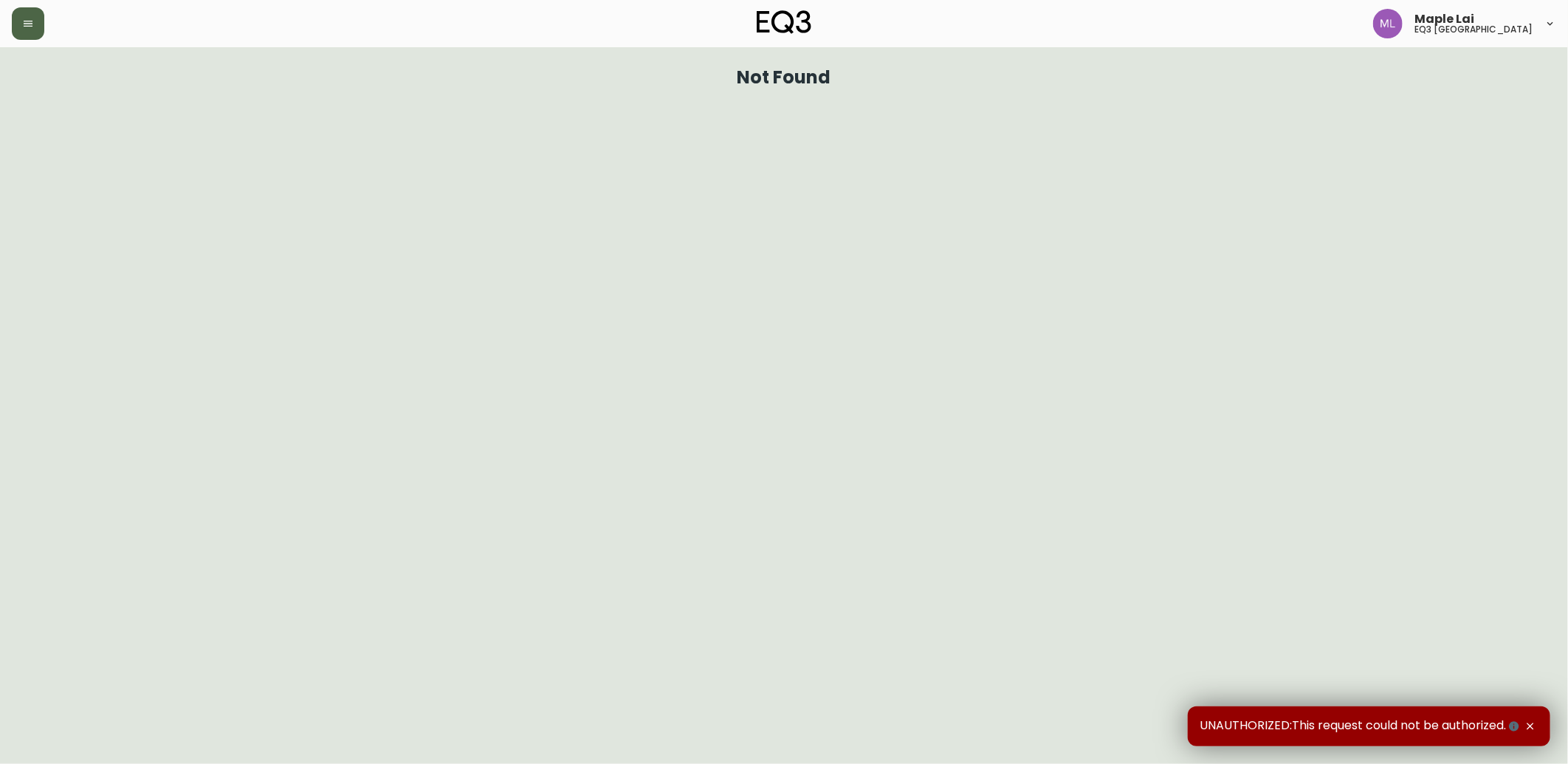
click at [31, 37] on button "button" at bounding box center [28, 23] width 32 height 32
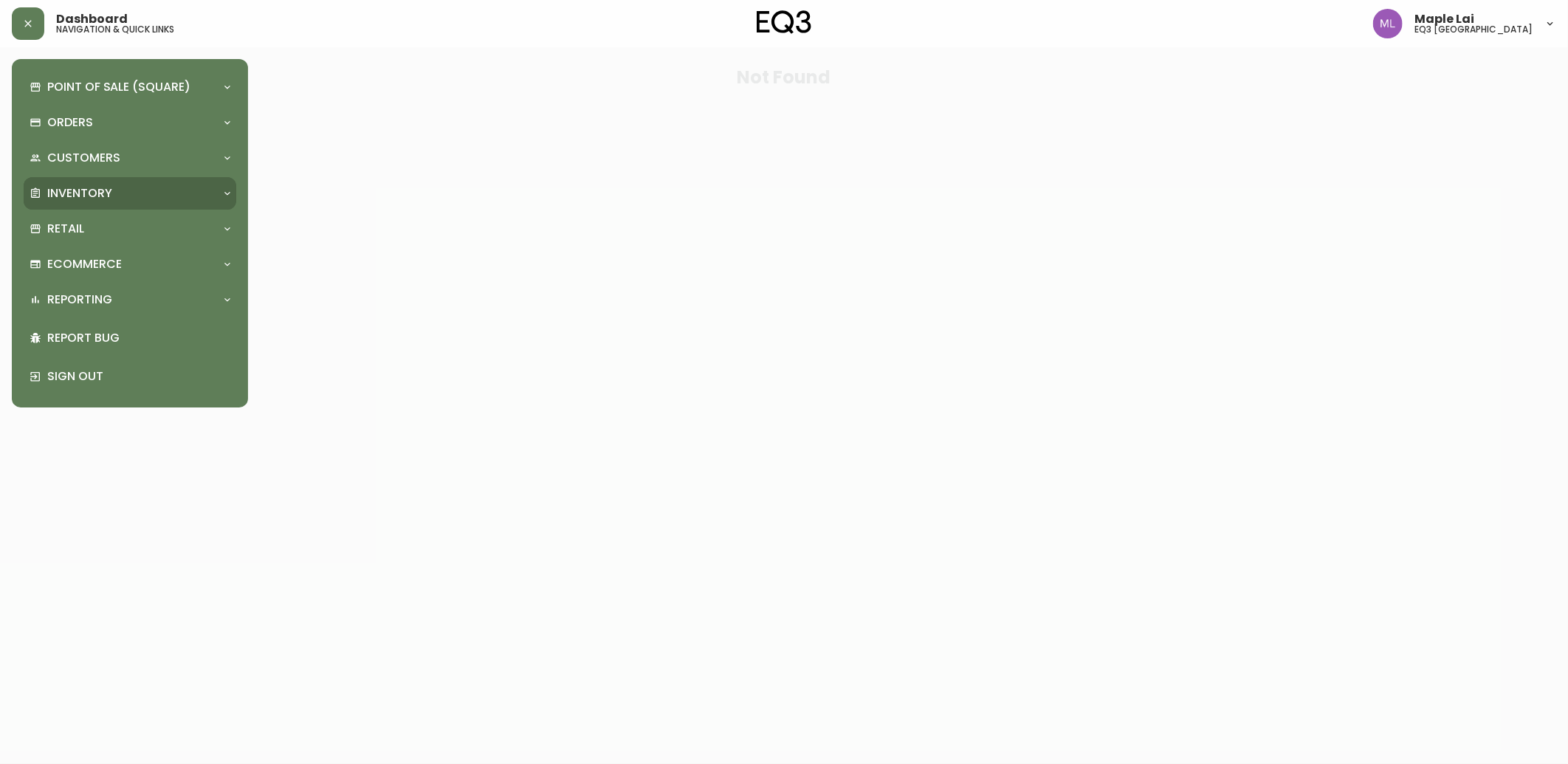
click at [164, 195] on div "Inventory" at bounding box center [123, 193] width 186 height 17
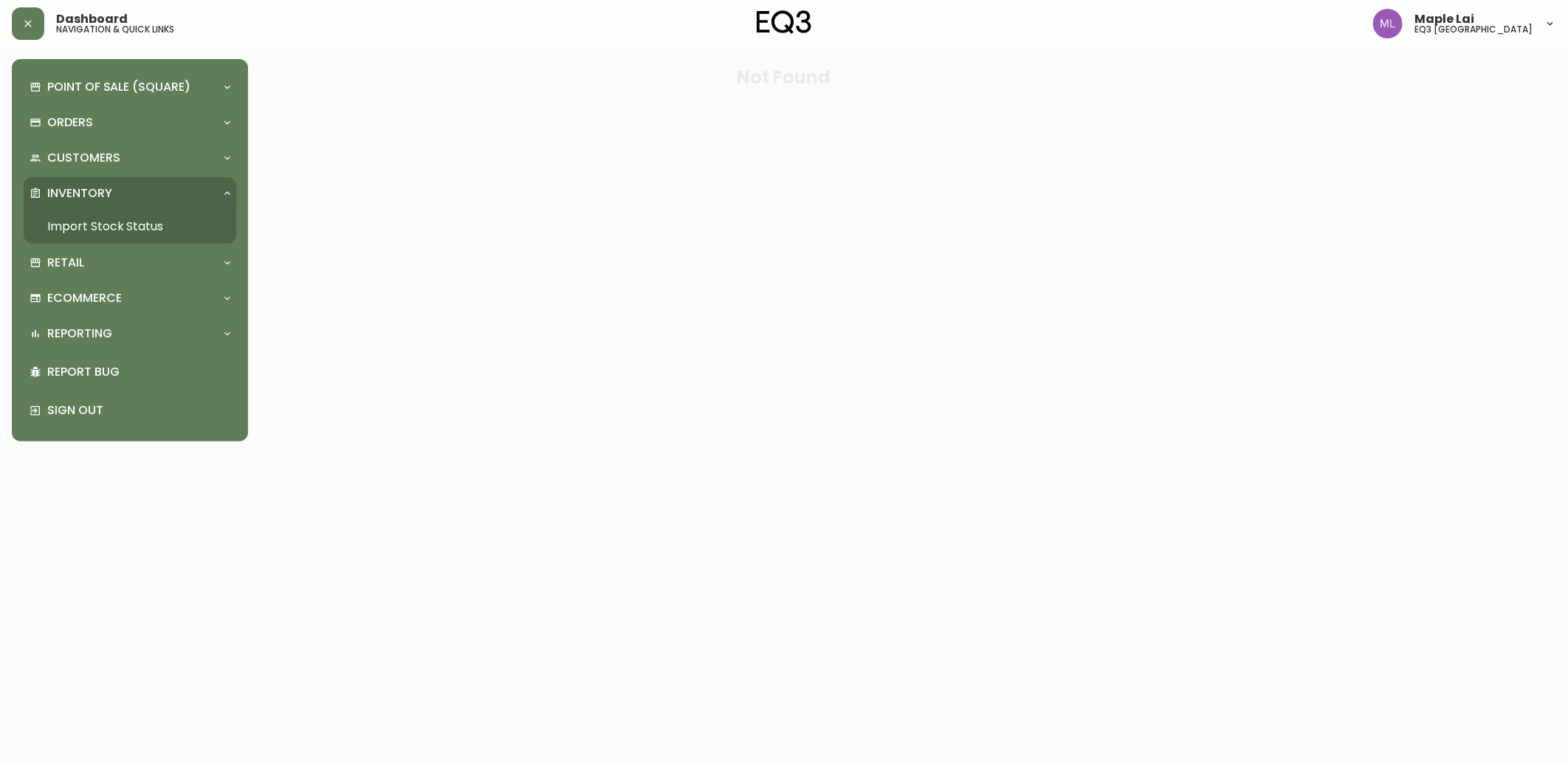
click at [150, 222] on link "Import Stock Status" at bounding box center [130, 226] width 213 height 34
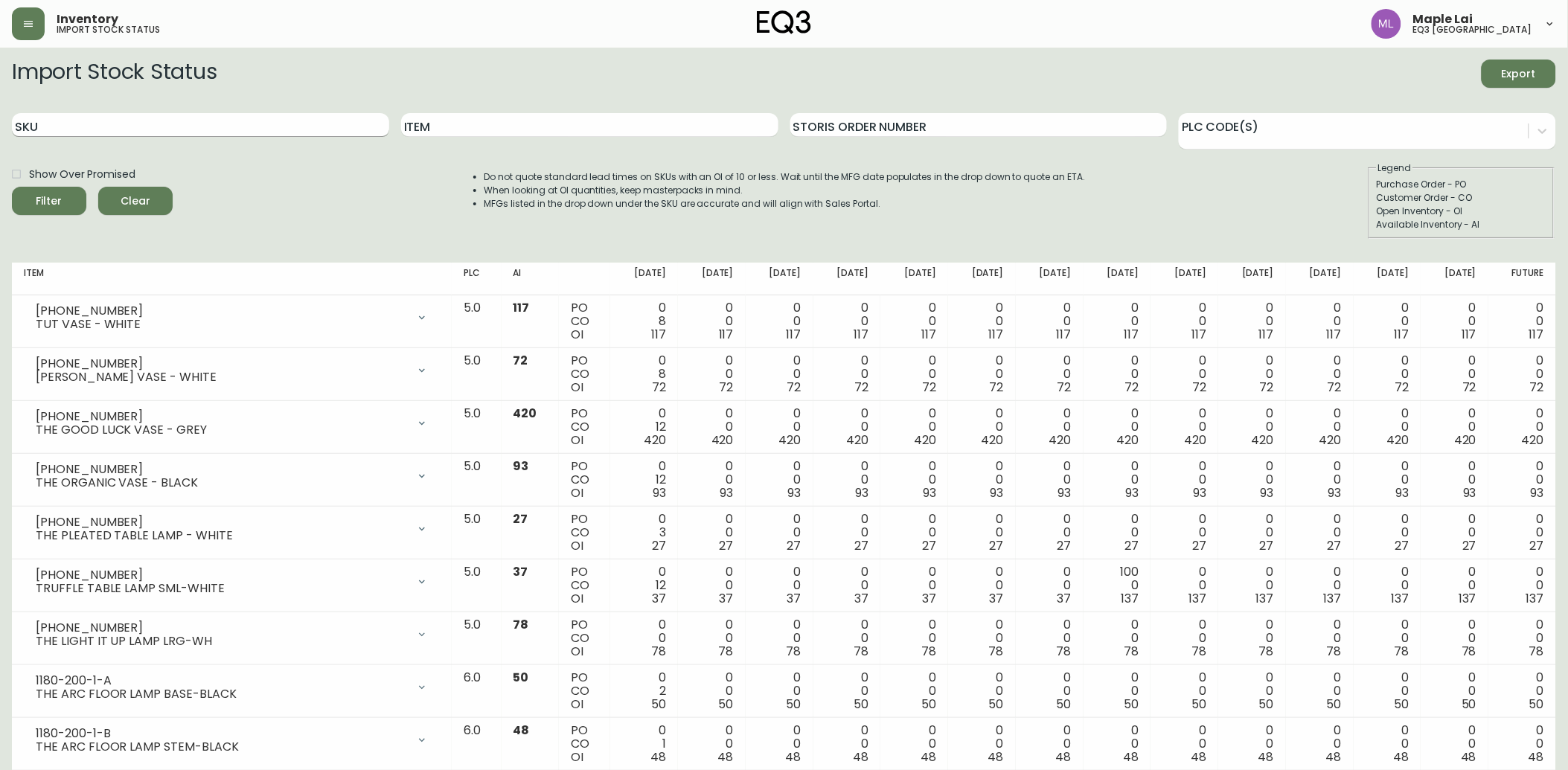
click at [234, 128] on input "SKU" at bounding box center [200, 125] width 377 height 24
paste input "3190-189-0"
type input "3190-189-0"
click at [12, 187] on button "Filter" at bounding box center [49, 201] width 74 height 29
